Goal: Task Accomplishment & Management: Use online tool/utility

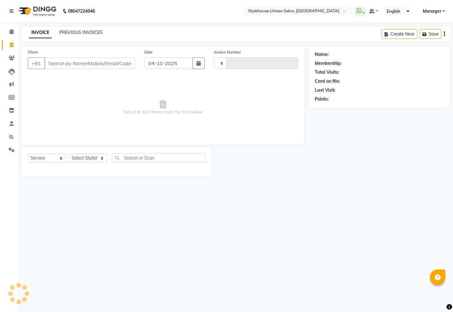
select select "service"
type input "2761"
select select "4222"
select select "30364"
click at [69, 154] on select "Select Stylist Bharati Nanda Bikash Chintu ISHWORI Kanha Barik LIPI Manjit Bari…" at bounding box center [88, 158] width 39 height 10
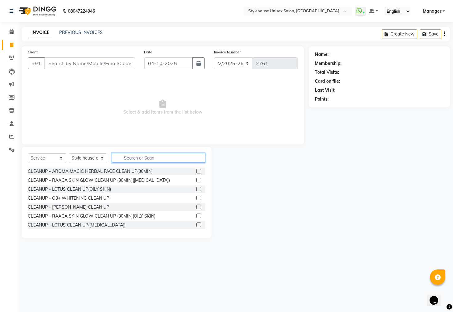
click at [139, 159] on input "text" at bounding box center [158, 158] width 93 height 10
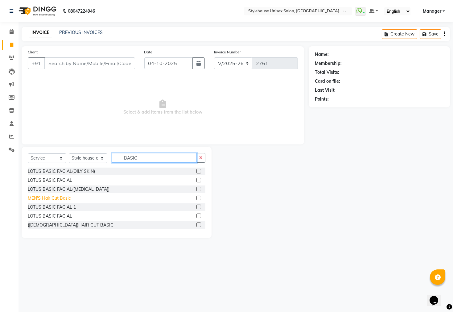
type input "BASIC"
click at [59, 199] on div "MEN'S Hair Cut Basic" at bounding box center [49, 198] width 43 height 6
checkbox input "false"
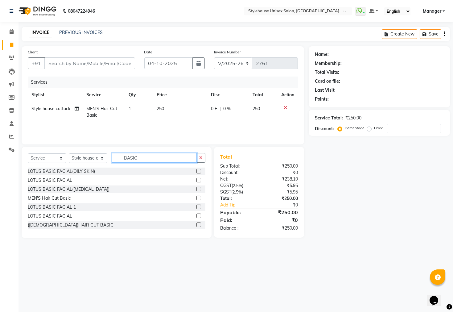
click at [167, 153] on input "BASIC" at bounding box center [154, 158] width 85 height 10
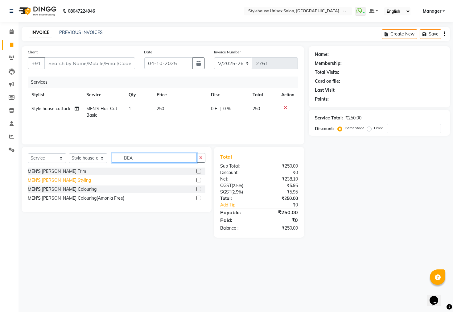
type input "BEA"
click at [38, 179] on div "MEN'S Beard Styling" at bounding box center [59, 180] width 63 height 6
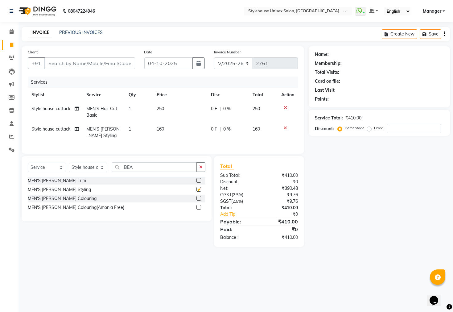
checkbox input "false"
click at [61, 59] on input "Client" at bounding box center [89, 63] width 91 height 12
type input "9"
type input "0"
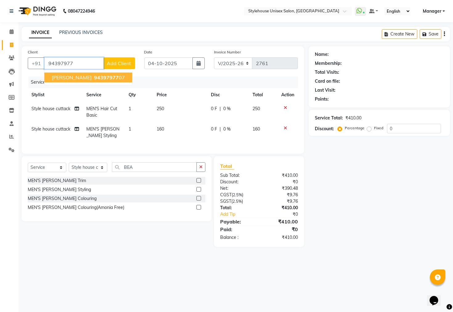
click at [94, 80] on button "ASHUTOSH BEHERA 94397977 07" at bounding box center [88, 77] width 88 height 10
type input "9439797707"
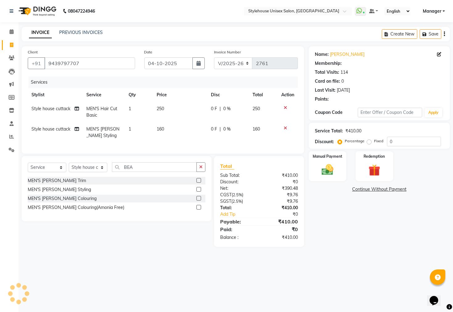
select select "1: Object"
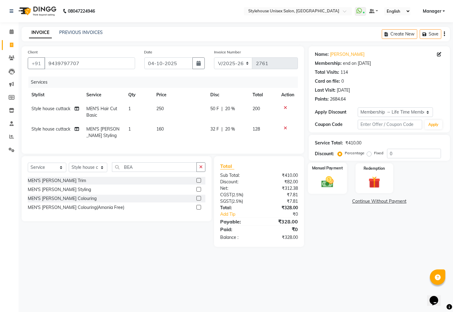
click at [332, 181] on img at bounding box center [328, 182] width 20 height 14
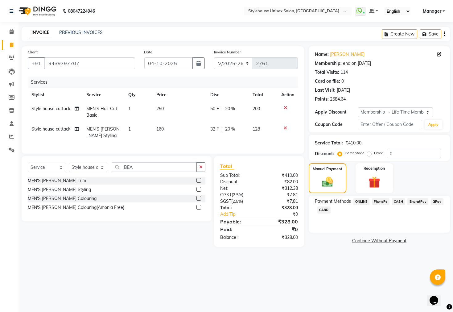
click at [383, 205] on span "PhonePe" at bounding box center [381, 201] width 18 height 7
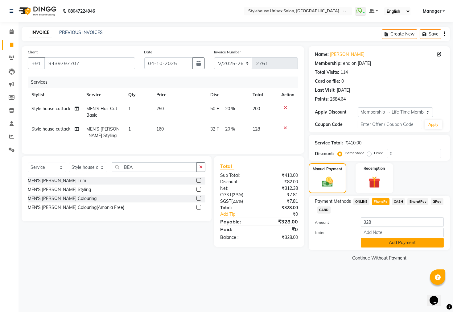
click at [396, 247] on button "Add Payment" at bounding box center [402, 243] width 83 height 10
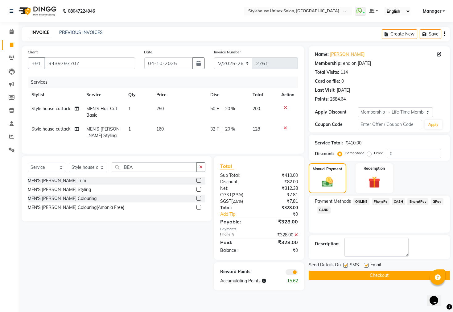
click at [385, 280] on button "Checkout" at bounding box center [379, 276] width 141 height 10
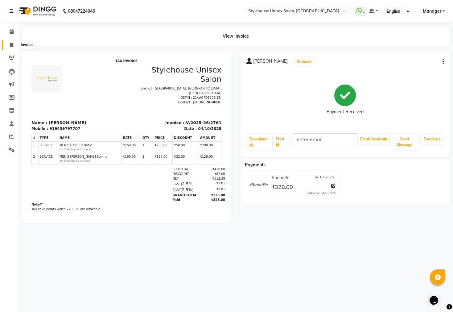
click at [11, 46] on icon at bounding box center [11, 45] width 3 height 5
select select "service"
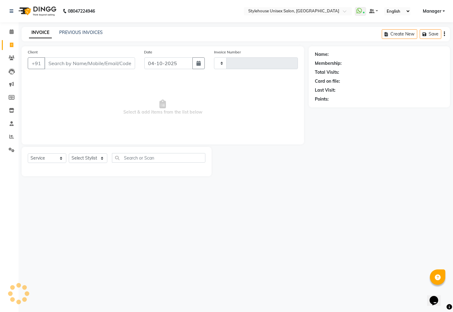
type input "2762"
select select "4222"
